Goal: Task Accomplishment & Management: Manage account settings

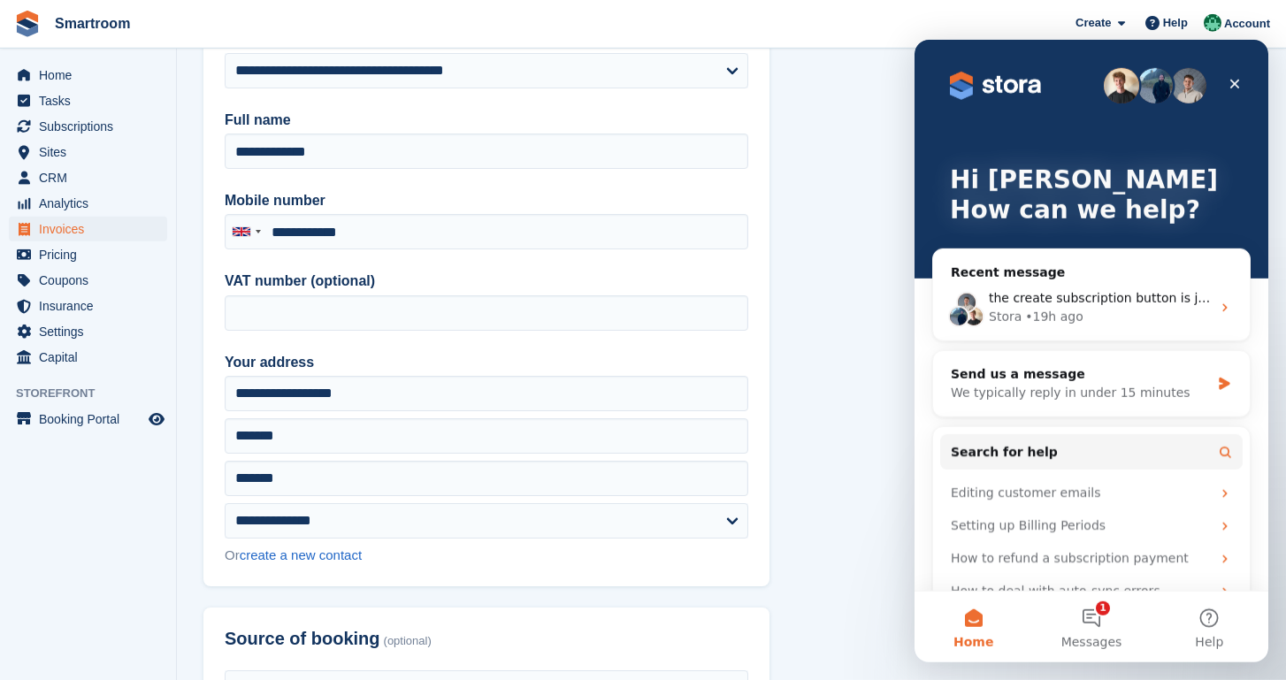
scroll to position [157, 0]
click at [85, 288] on span "Coupons" at bounding box center [92, 280] width 106 height 25
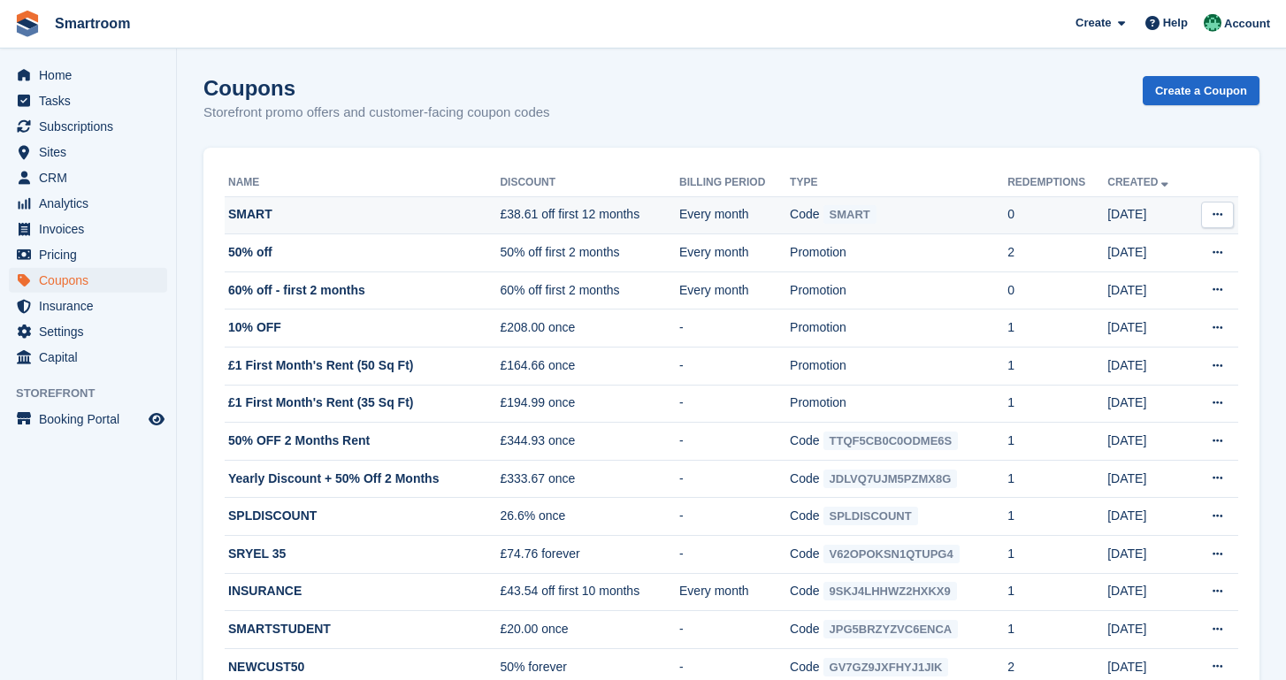
click at [1217, 219] on icon at bounding box center [1218, 215] width 10 height 12
click at [1128, 303] on p "Edit coupon" at bounding box center [1149, 295] width 154 height 23
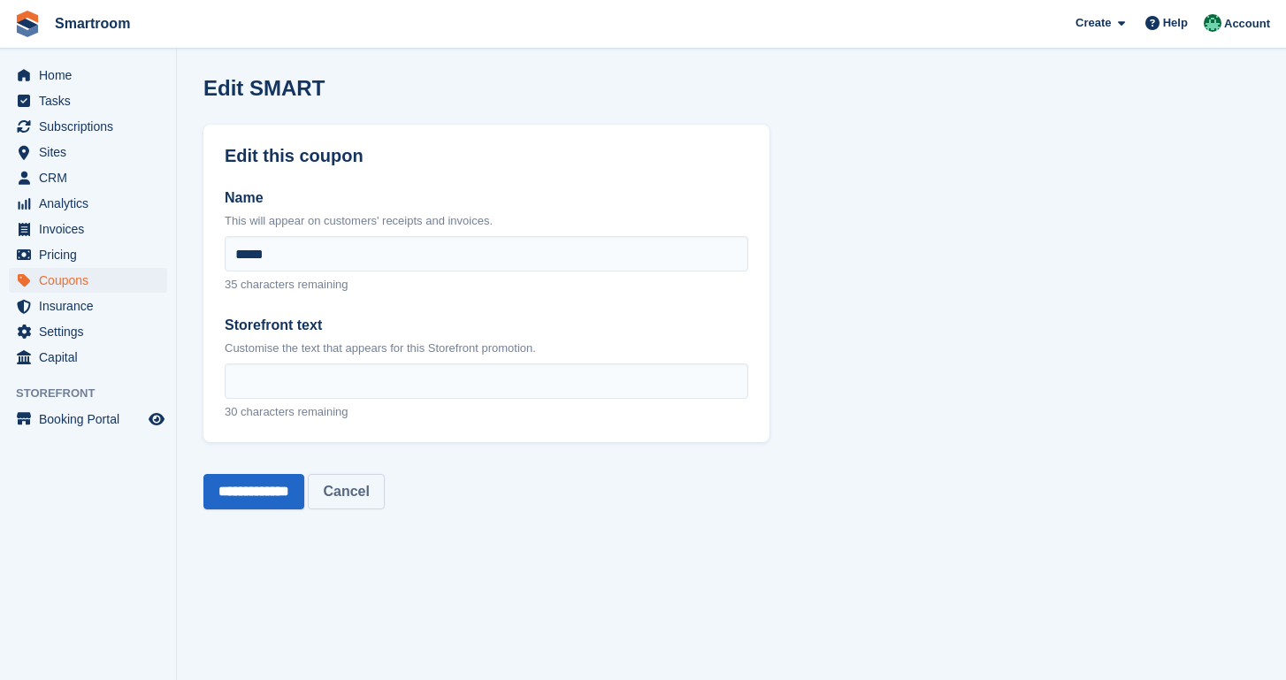
click at [379, 487] on link "Cancel" at bounding box center [346, 491] width 76 height 35
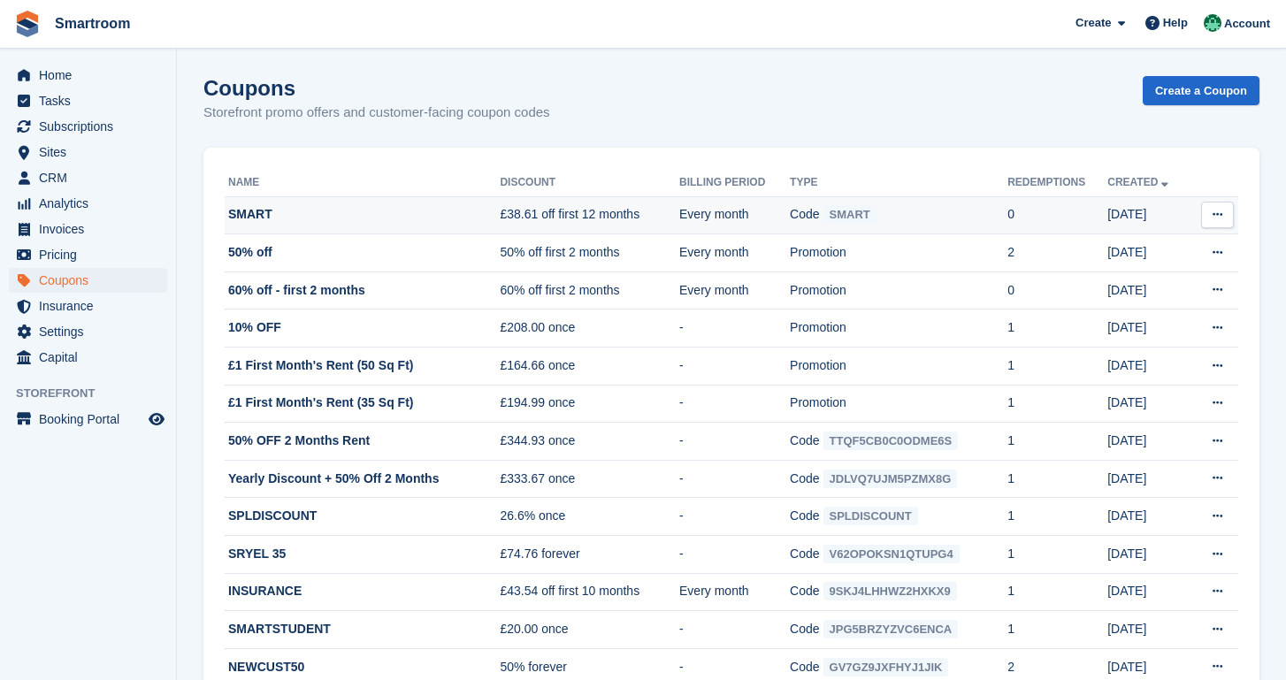
click at [1219, 211] on icon at bounding box center [1218, 215] width 10 height 12
click at [1123, 341] on p "Delete coupon" at bounding box center [1149, 333] width 154 height 23
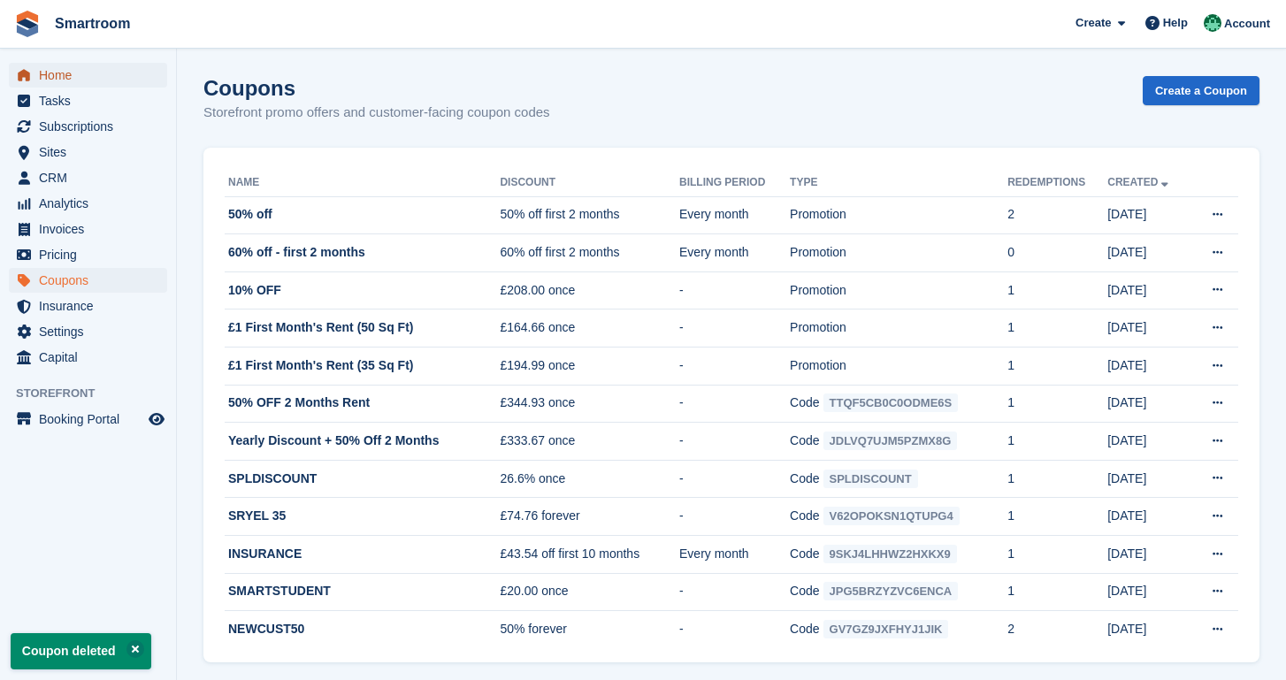
click at [73, 65] on span "Home" at bounding box center [92, 75] width 106 height 25
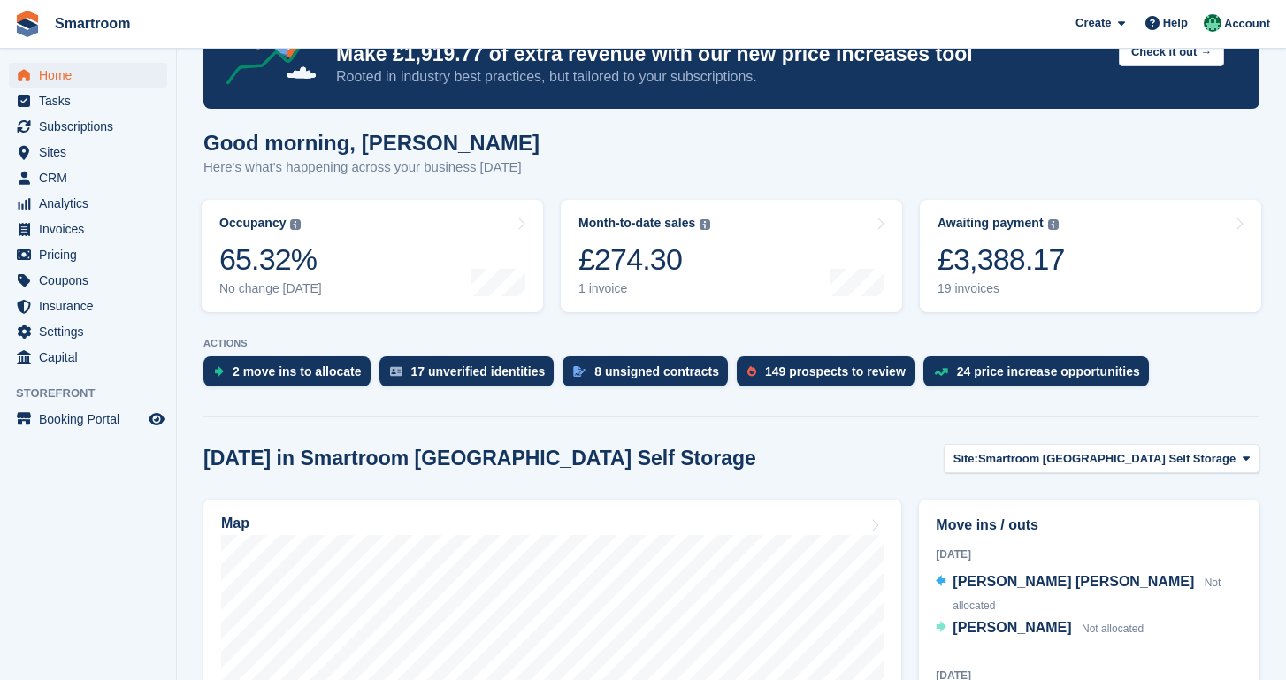
scroll to position [169, 0]
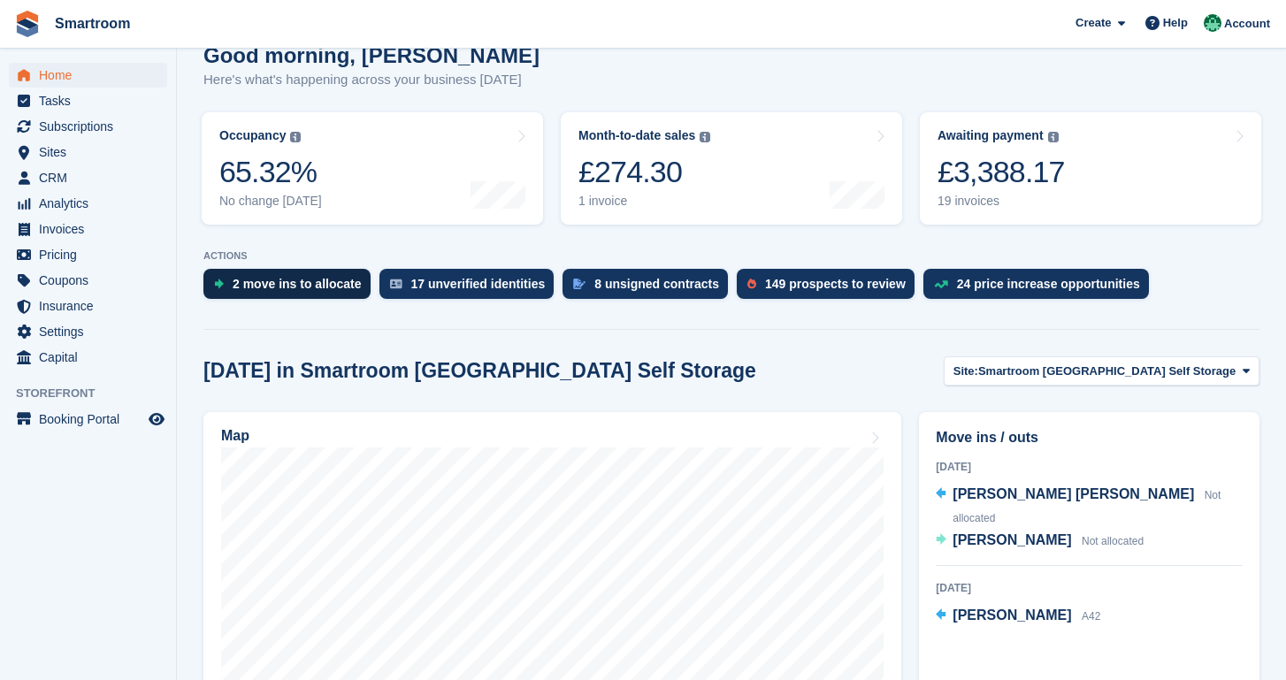
click at [283, 296] on div "2 move ins to allocate" at bounding box center [286, 284] width 167 height 30
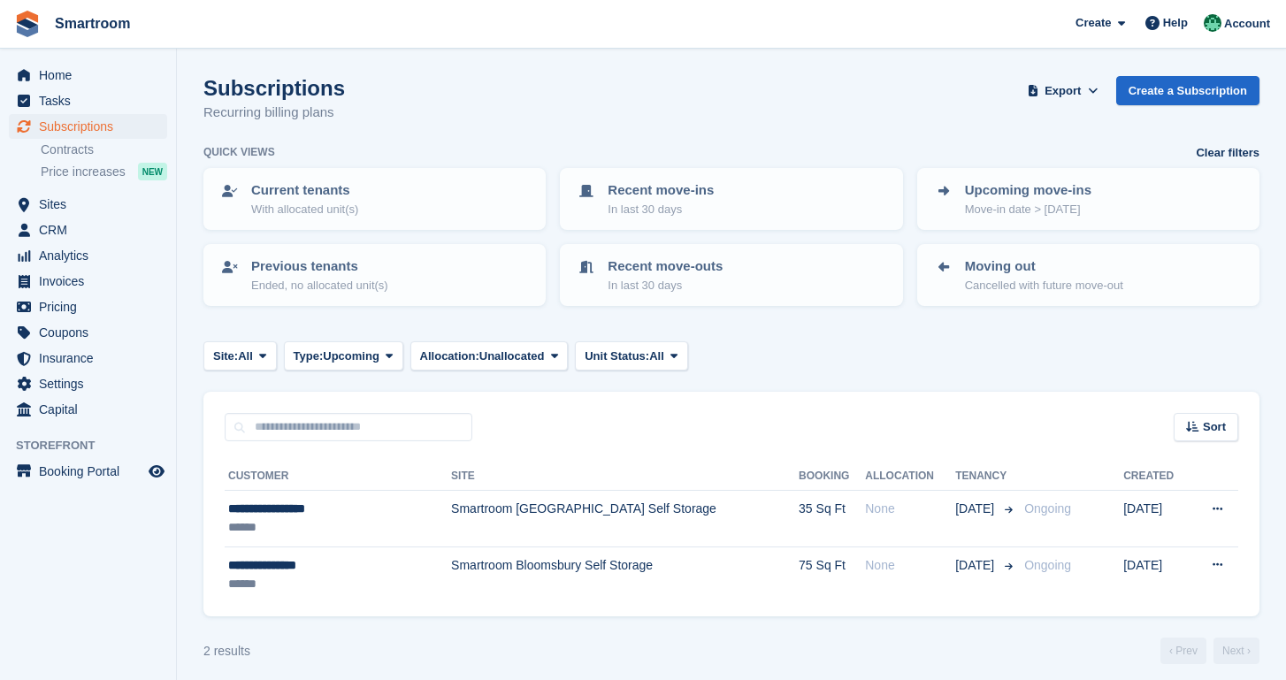
scroll to position [12, 0]
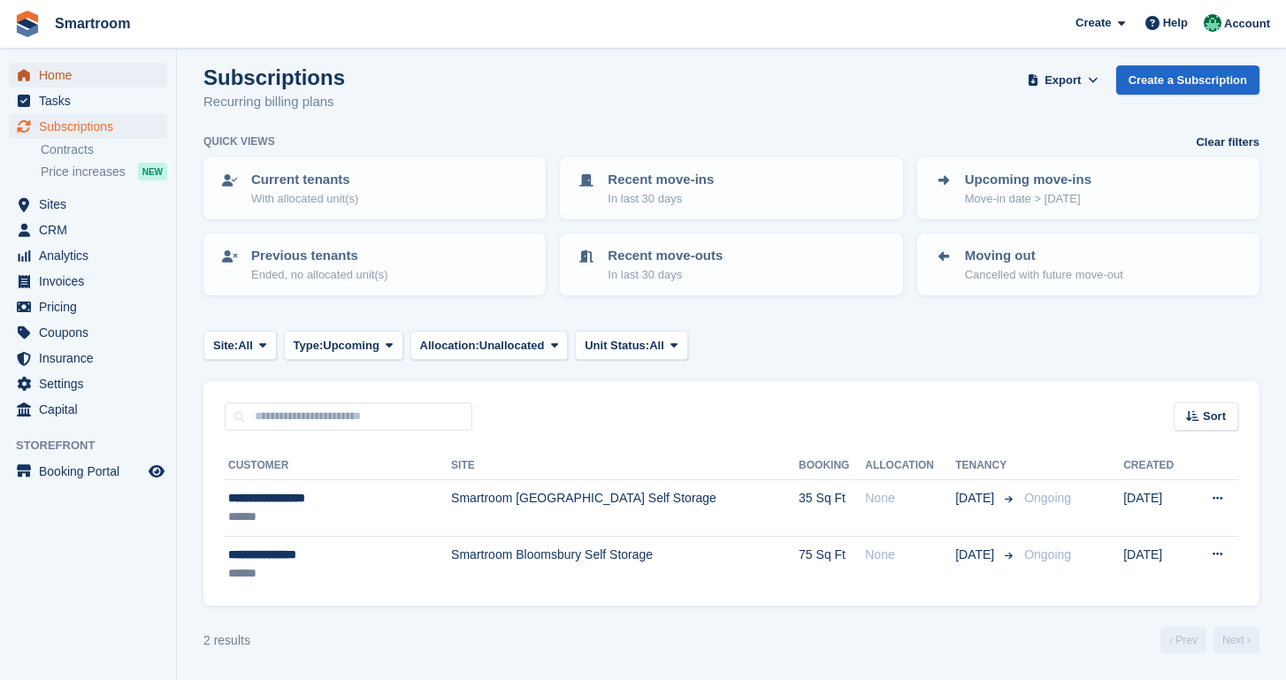
click at [55, 65] on span "Home" at bounding box center [92, 75] width 106 height 25
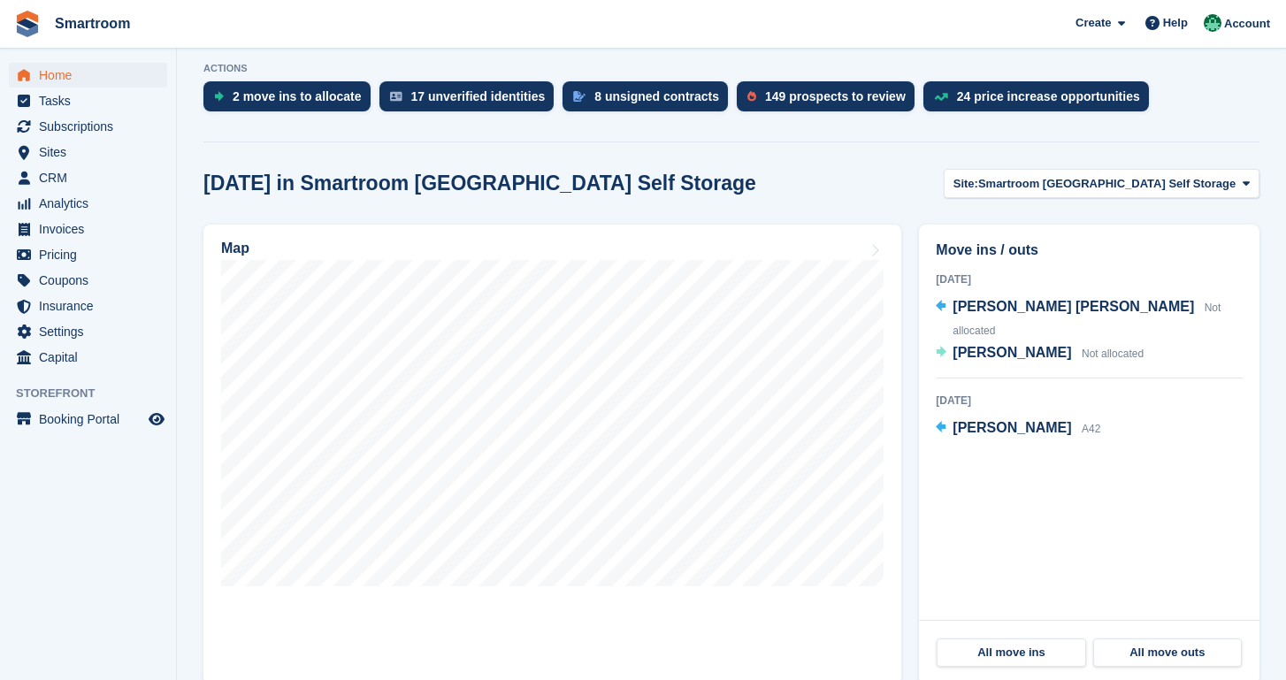
scroll to position [426, 0]
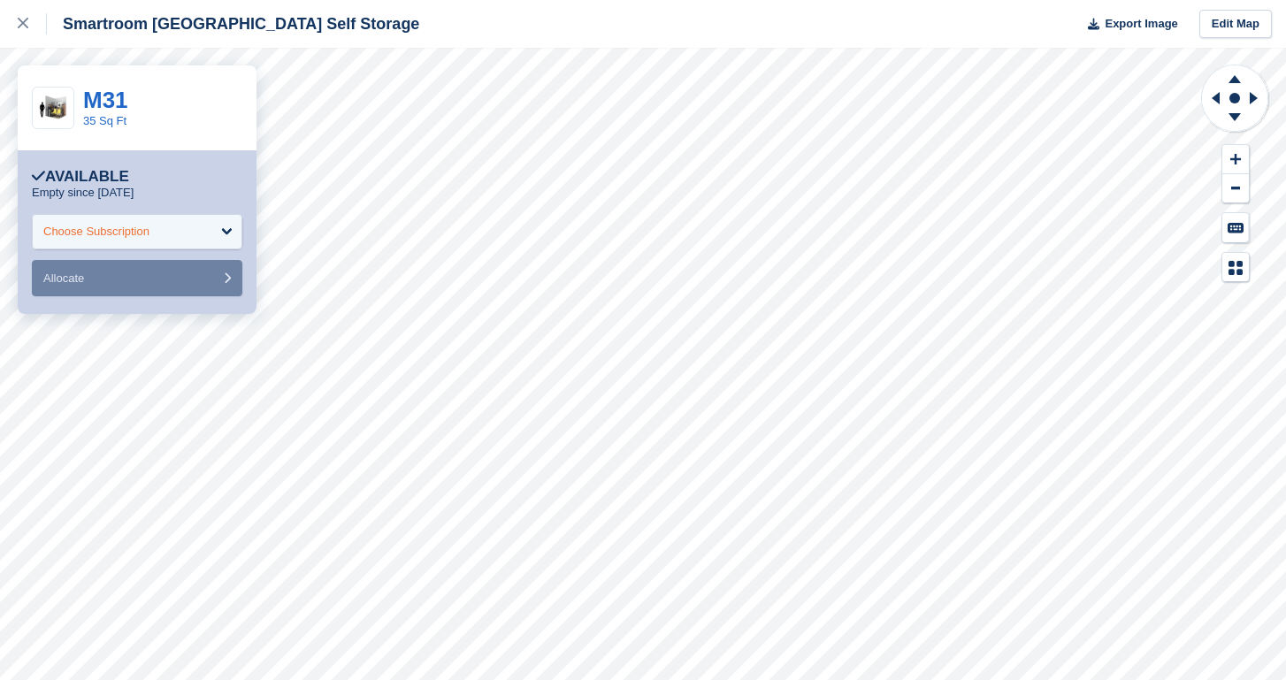
click at [113, 215] on div "Choose Subscription" at bounding box center [137, 231] width 211 height 35
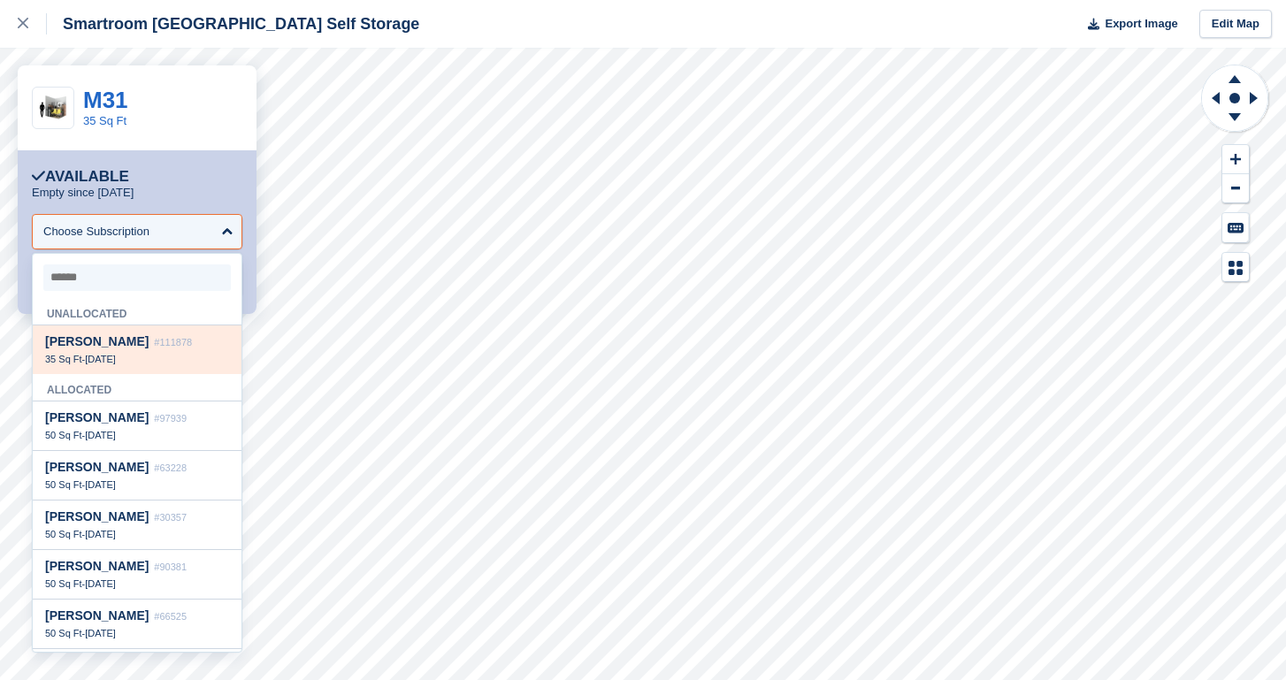
click at [116, 357] on span "5 Oct" at bounding box center [100, 359] width 31 height 11
select select "******"
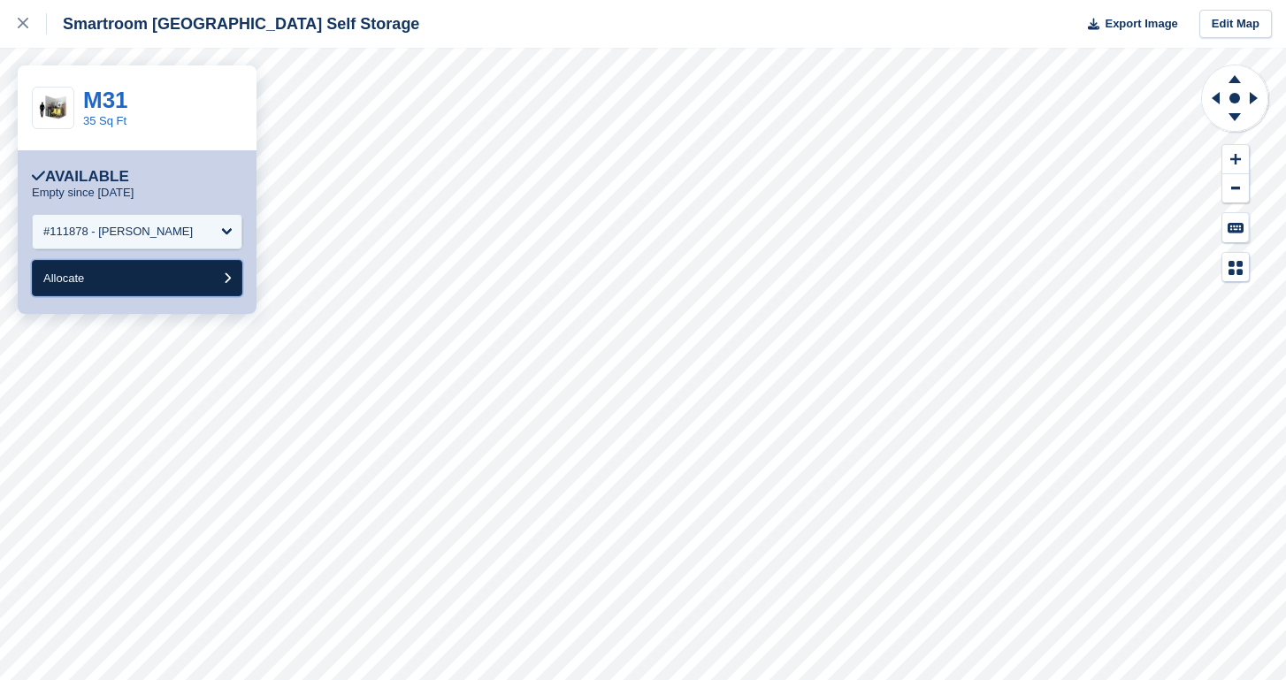
click at [143, 279] on button "Allocate" at bounding box center [137, 278] width 211 height 36
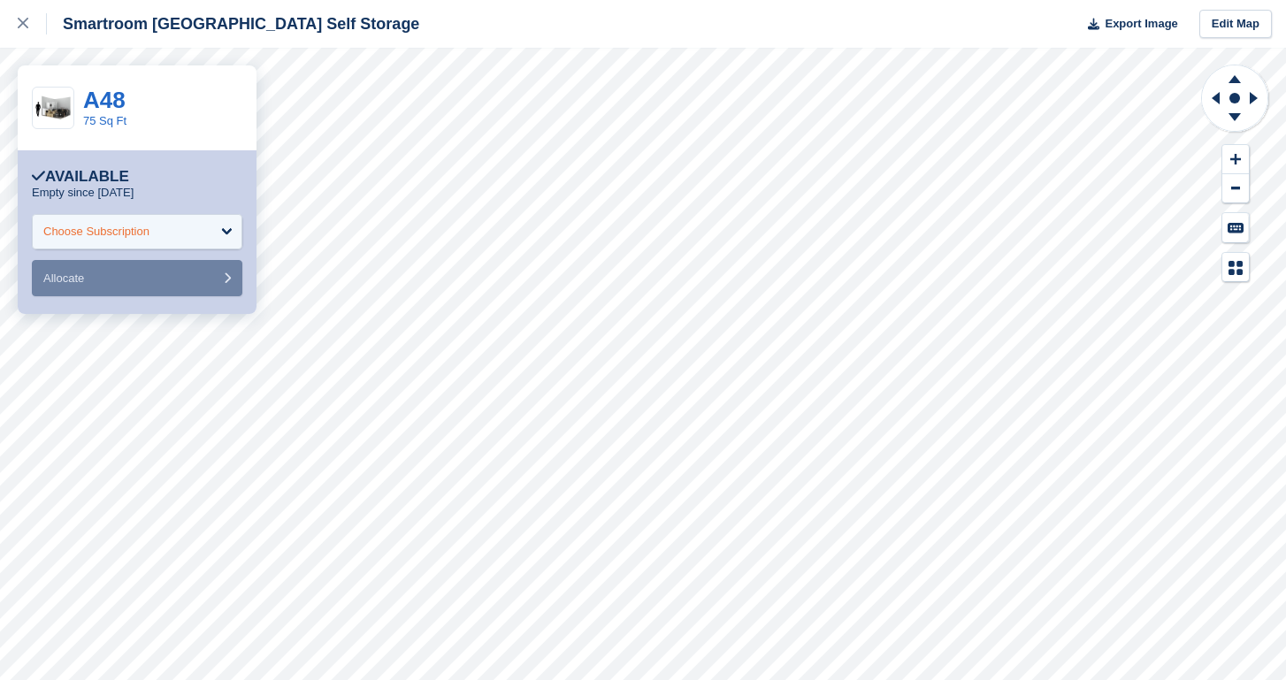
click at [129, 242] on div "Choose Subscription" at bounding box center [137, 231] width 211 height 35
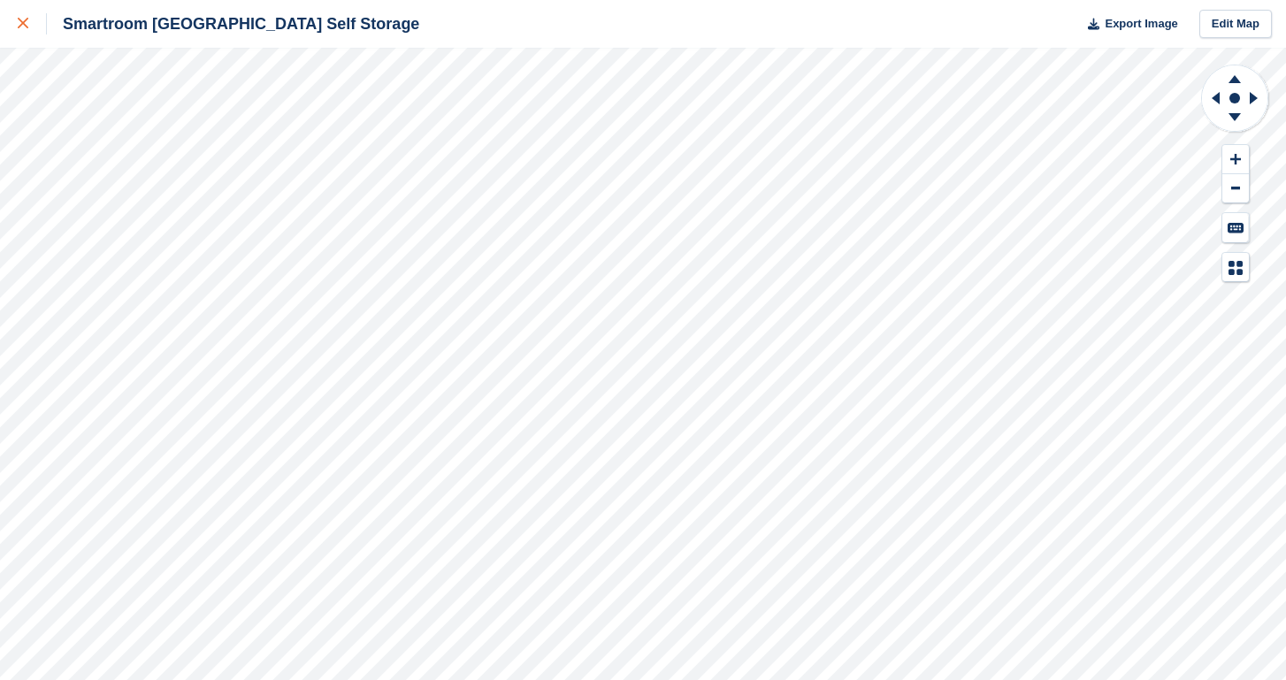
click at [35, 33] on div at bounding box center [32, 23] width 29 height 21
